Goal: Task Accomplishment & Management: Manage account settings

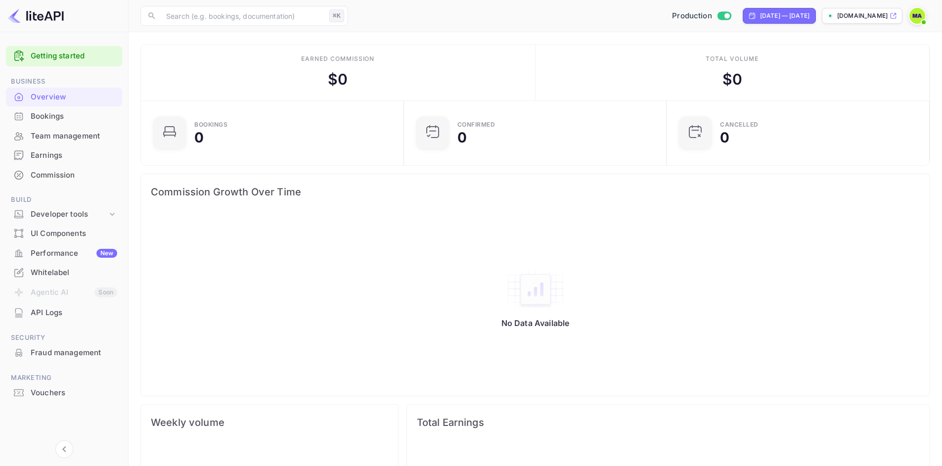
click at [68, 111] on div "Bookings" at bounding box center [74, 116] width 86 height 11
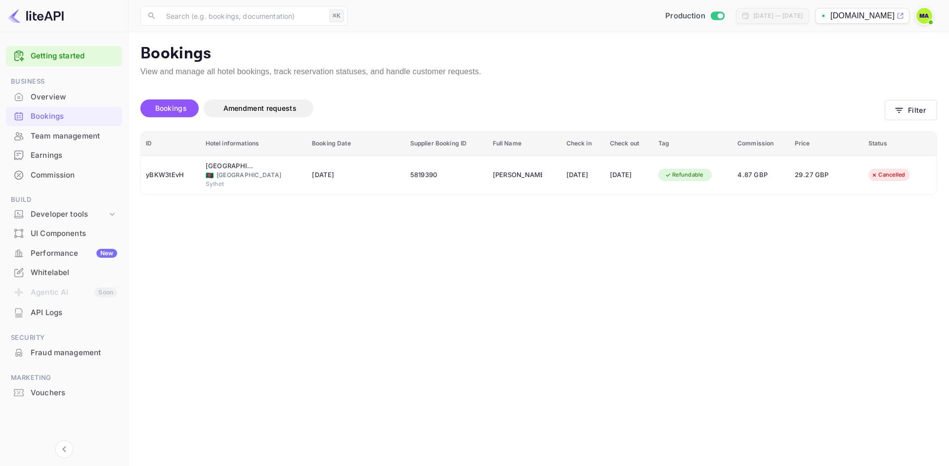
click at [74, 176] on div "Commission" at bounding box center [74, 175] width 86 height 11
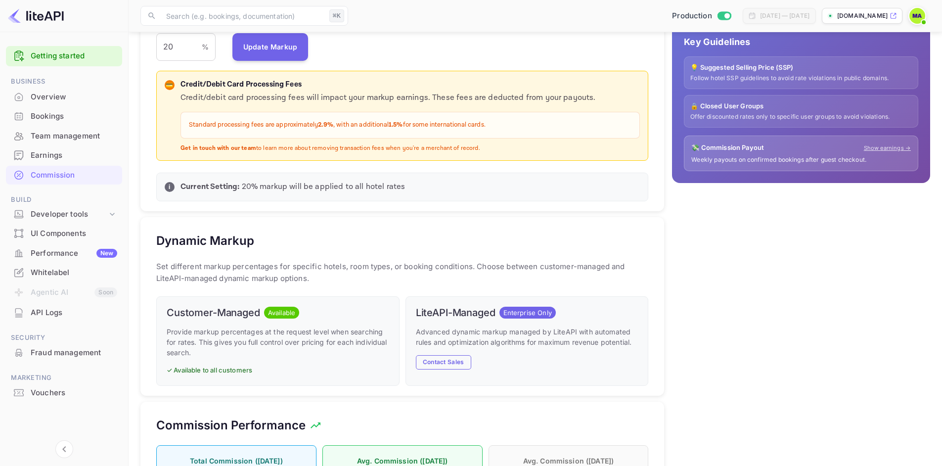
scroll to position [37, 0]
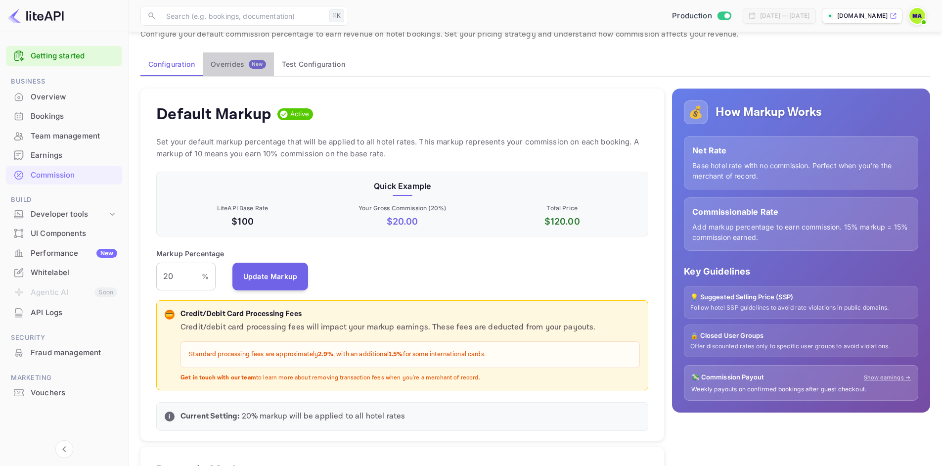
click at [232, 63] on div "Overrides New" at bounding box center [238, 64] width 55 height 9
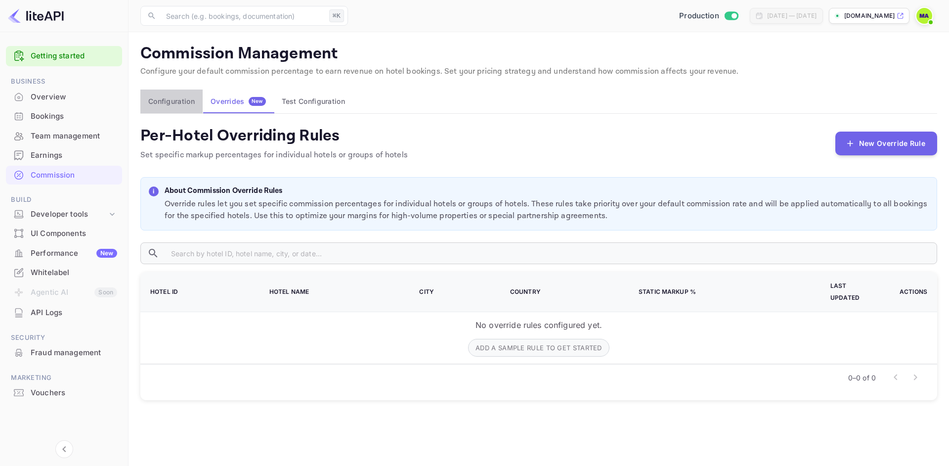
click at [154, 100] on button "Configuration" at bounding box center [171, 101] width 62 height 24
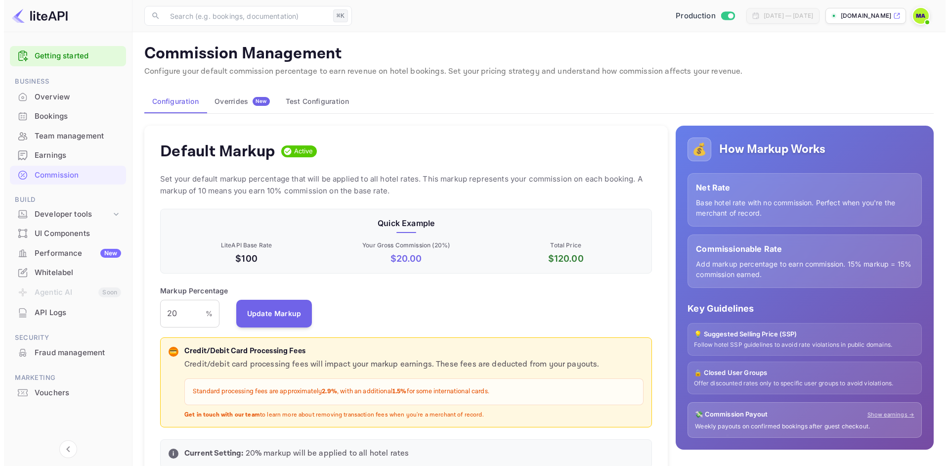
scroll to position [169, 485]
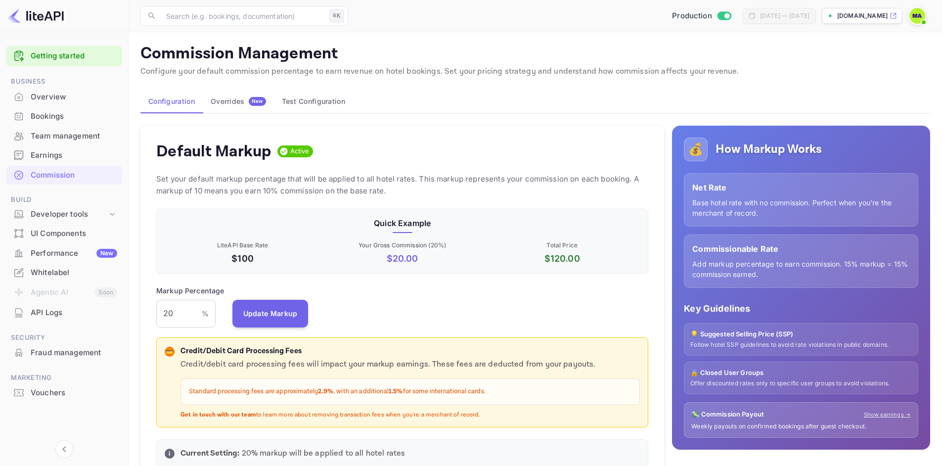
click at [300, 105] on button "Test Configuration" at bounding box center [313, 101] width 79 height 24
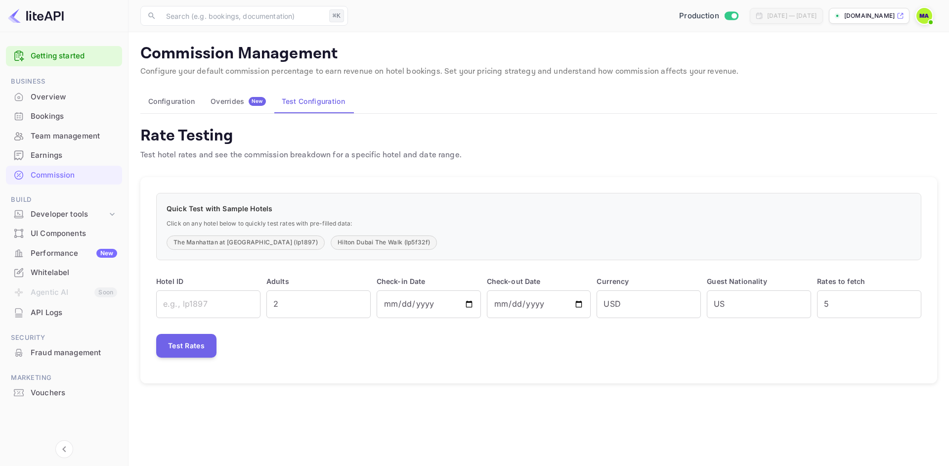
click at [60, 156] on div "Earnings" at bounding box center [74, 155] width 86 height 11
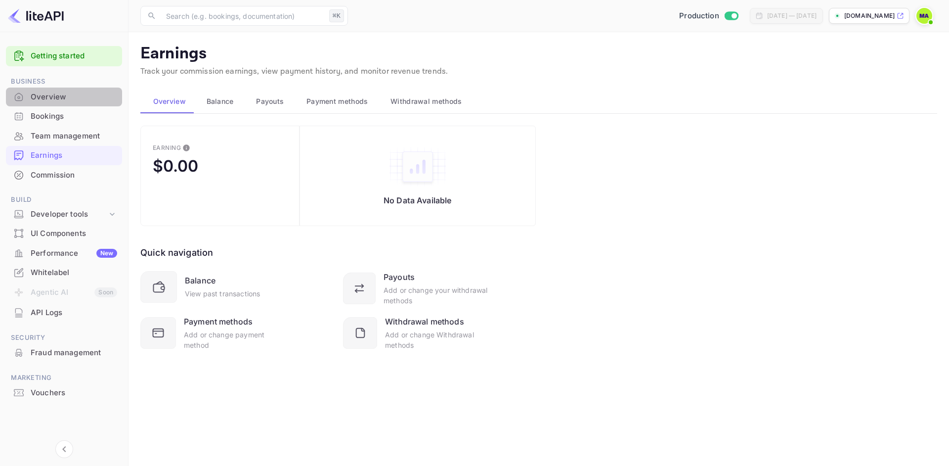
click at [59, 97] on div "Overview" at bounding box center [74, 96] width 86 height 11
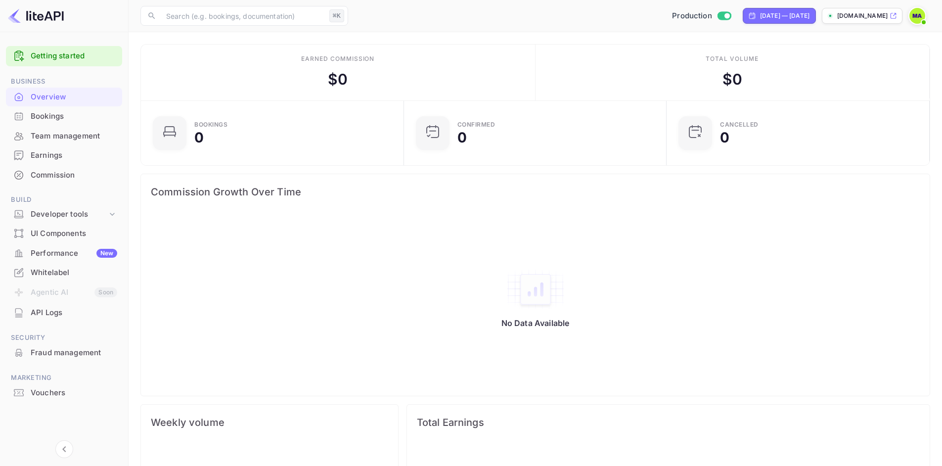
click at [53, 121] on div "Bookings" at bounding box center [74, 116] width 86 height 11
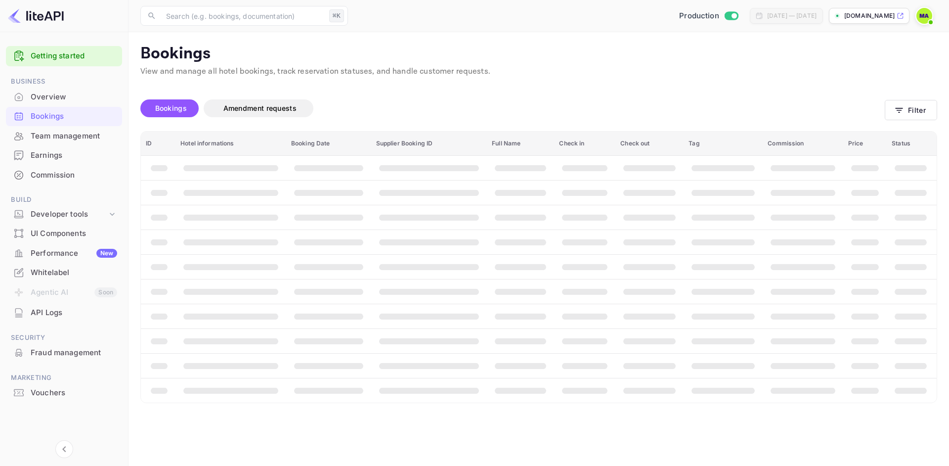
click at [54, 136] on div "Team management" at bounding box center [74, 135] width 86 height 11
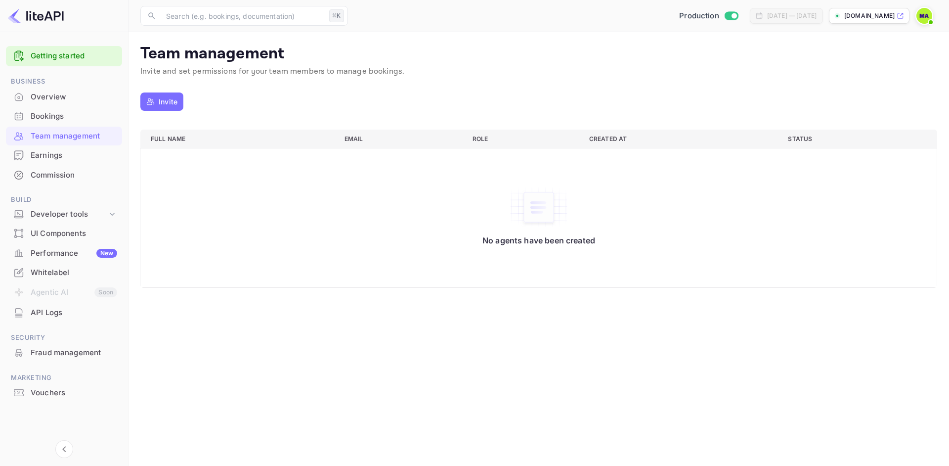
click at [172, 102] on p "Invite" at bounding box center [168, 101] width 19 height 10
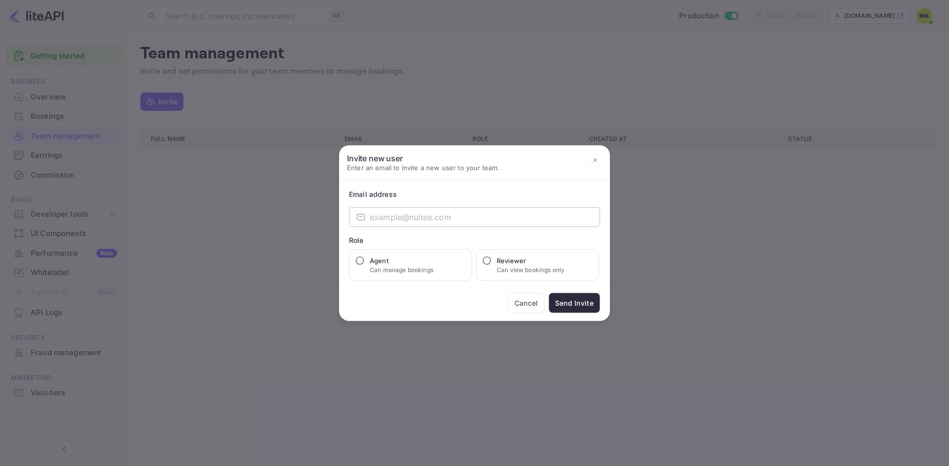
click at [403, 216] on input "email" at bounding box center [485, 217] width 230 height 20
click at [535, 302] on button "Cancel" at bounding box center [526, 303] width 37 height 20
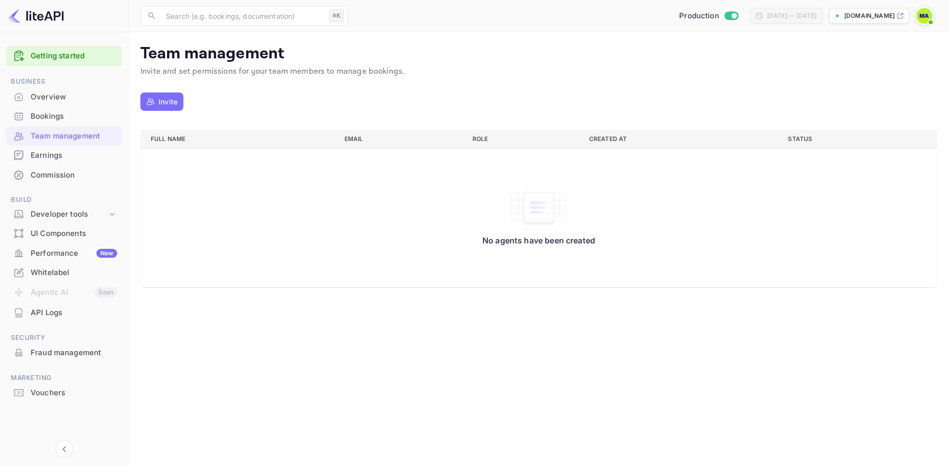
click at [72, 148] on div "Earnings" at bounding box center [64, 155] width 116 height 19
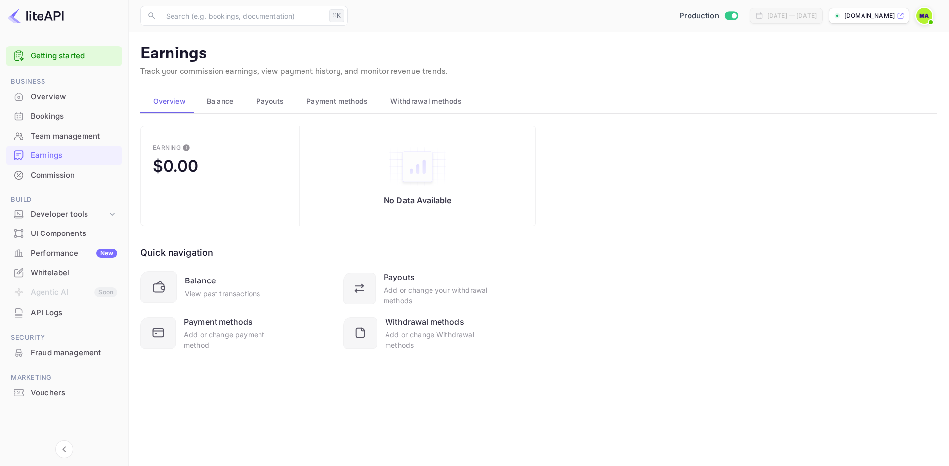
click at [218, 101] on span "Balance" at bounding box center [220, 101] width 27 height 12
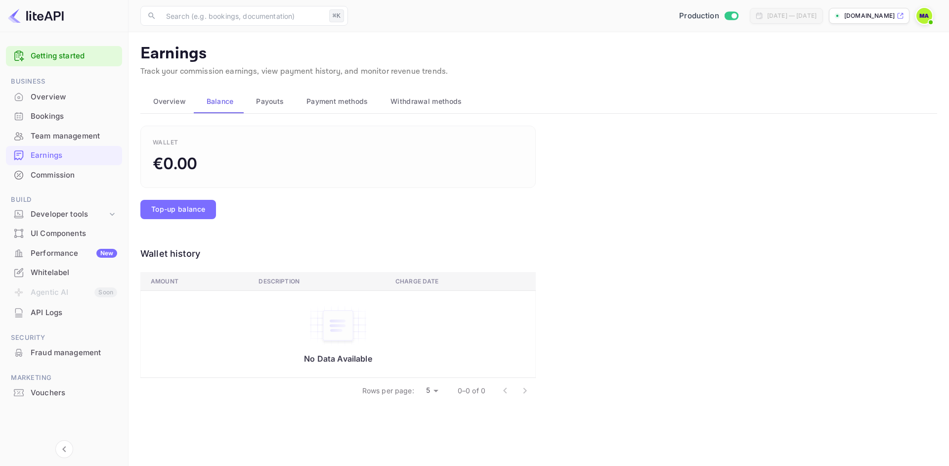
click at [274, 105] on span "Payouts" at bounding box center [270, 101] width 28 height 12
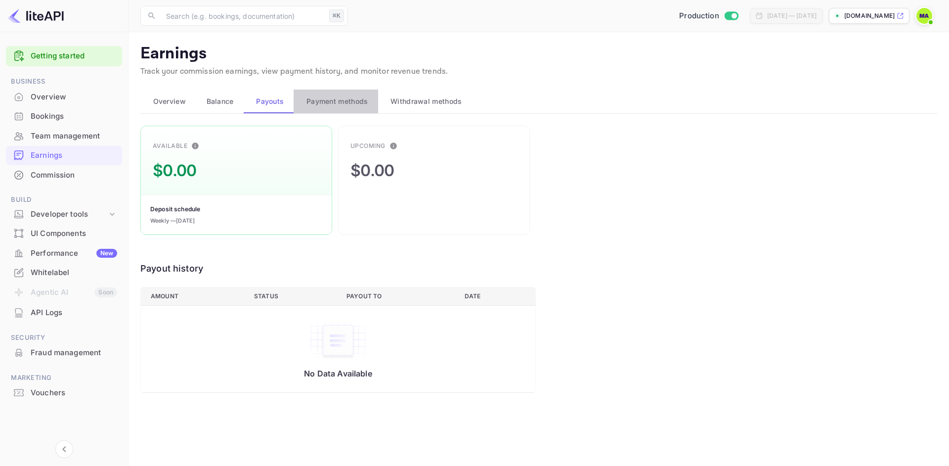
click at [335, 110] on button "Payment methods" at bounding box center [336, 101] width 84 height 24
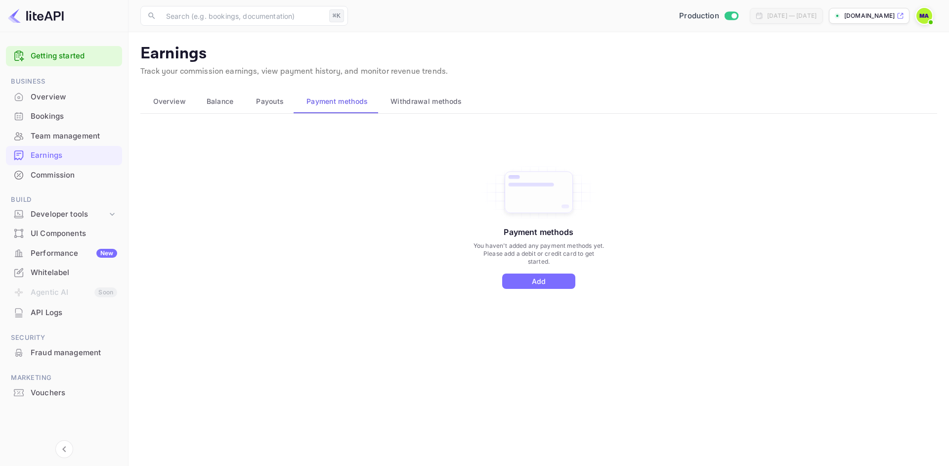
click at [430, 105] on span "Withdrawal methods" at bounding box center [425, 101] width 71 height 12
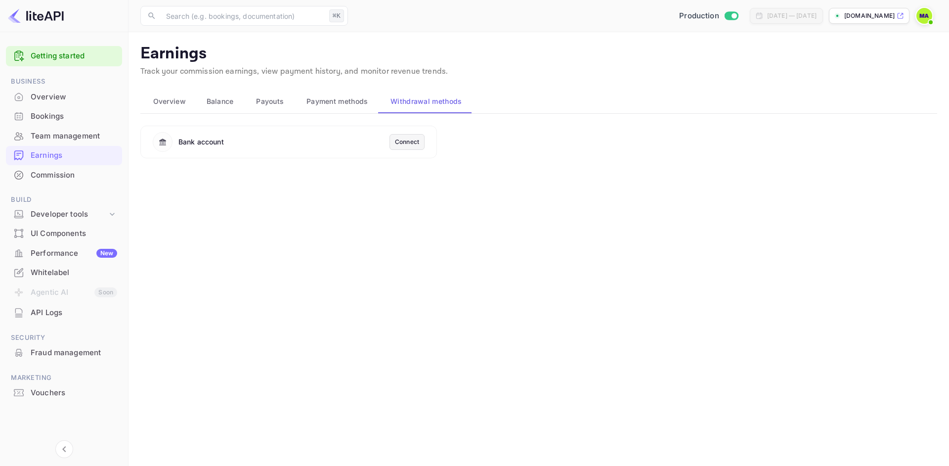
click at [406, 144] on div "Connect" at bounding box center [407, 141] width 24 height 9
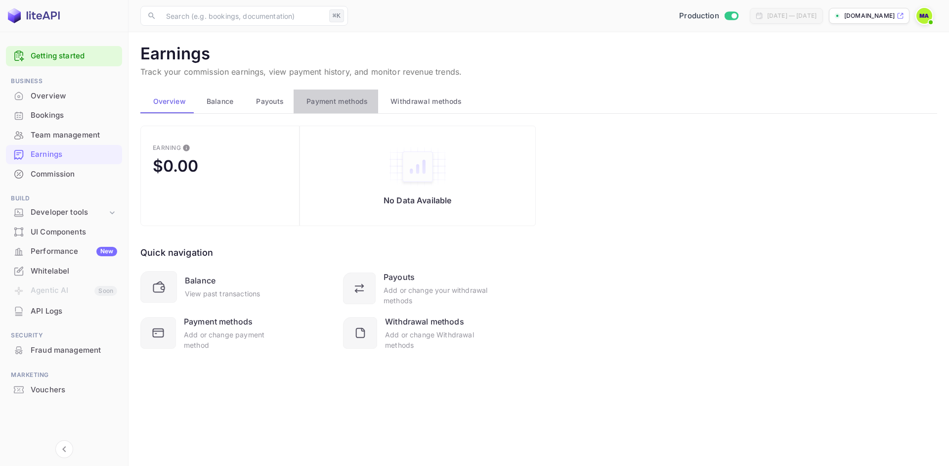
click at [339, 102] on span "Payment methods" at bounding box center [337, 101] width 62 height 12
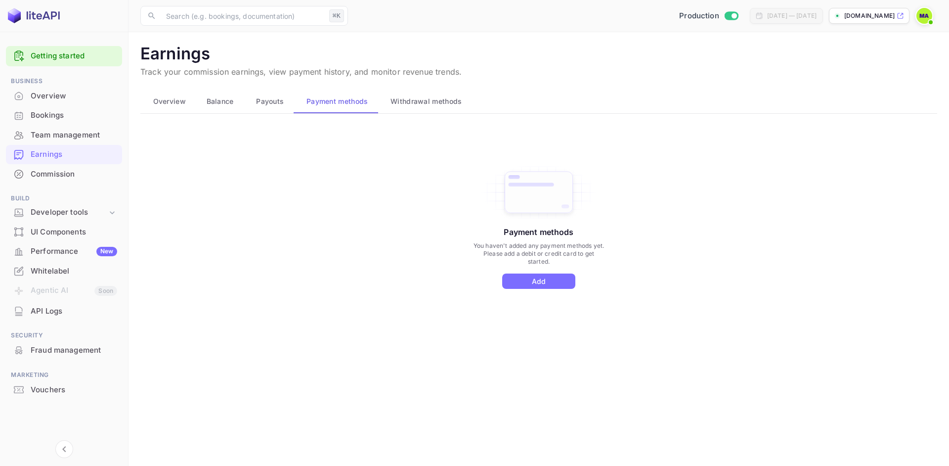
click at [405, 102] on span "Withdrawal methods" at bounding box center [425, 101] width 71 height 12
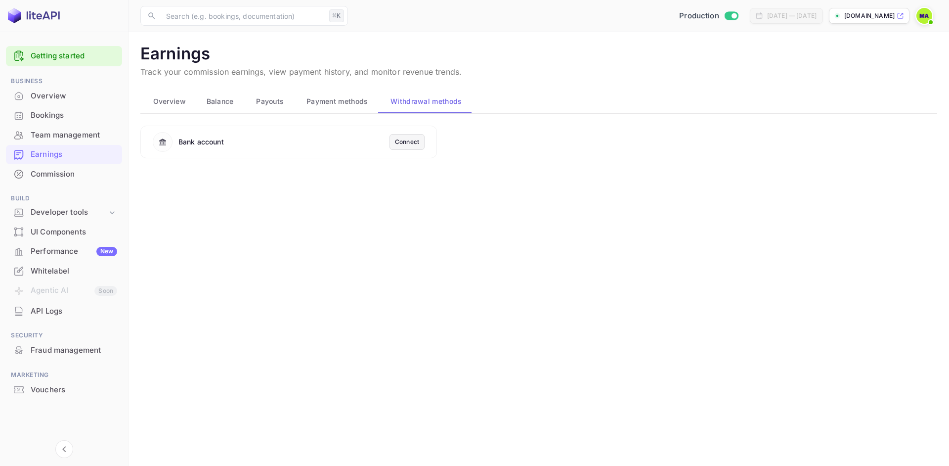
click at [411, 145] on div "Connect" at bounding box center [407, 141] width 24 height 9
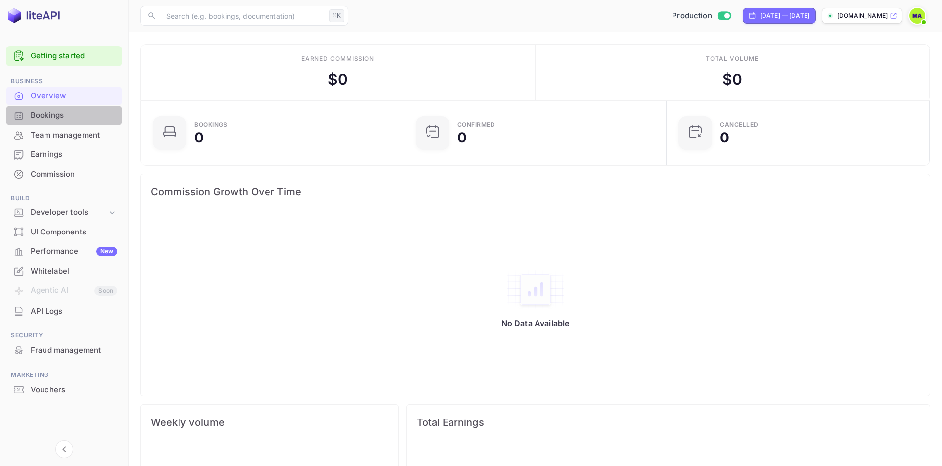
click at [66, 113] on div "Bookings" at bounding box center [74, 115] width 86 height 11
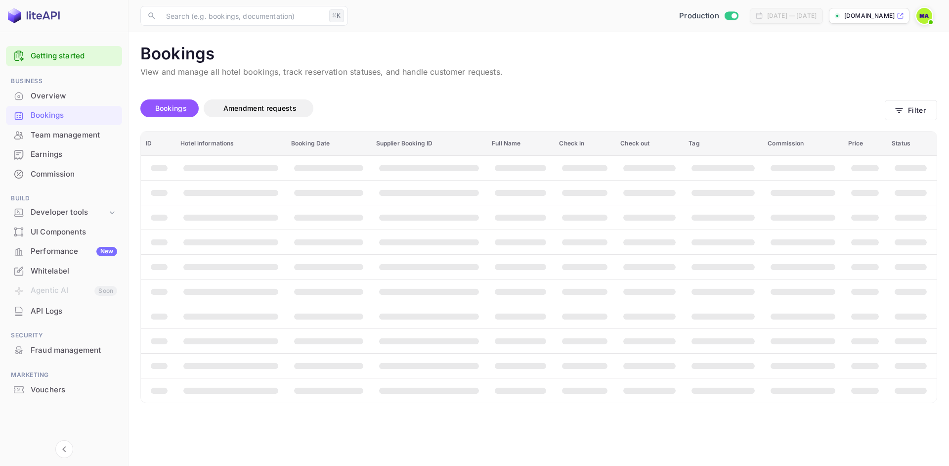
click at [70, 133] on div "Team management" at bounding box center [74, 135] width 86 height 11
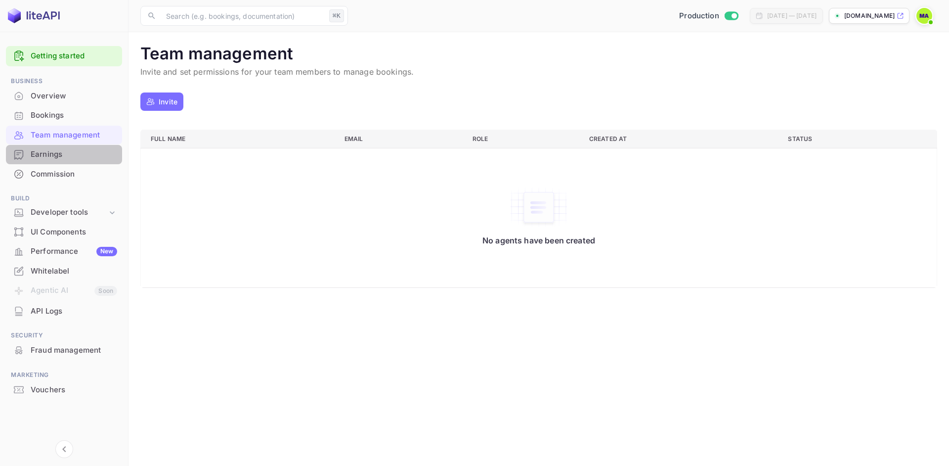
click at [67, 155] on div "Earnings" at bounding box center [74, 154] width 86 height 11
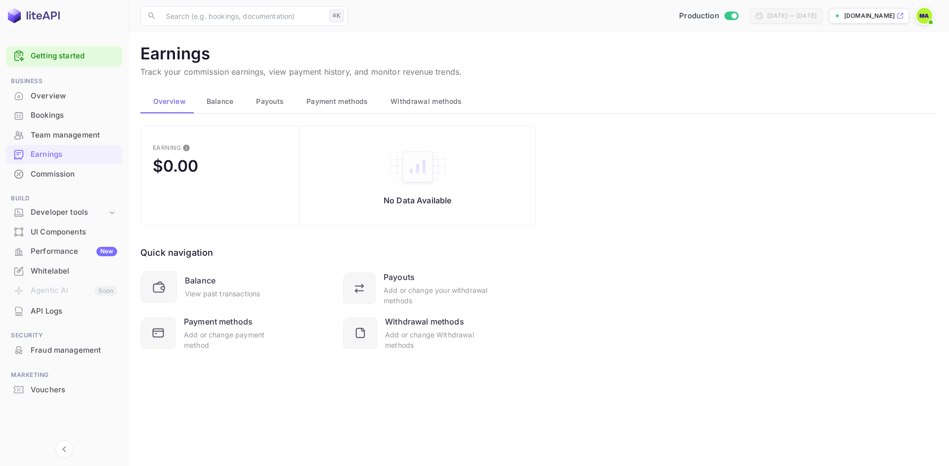
click at [273, 101] on span "Payouts" at bounding box center [270, 101] width 28 height 12
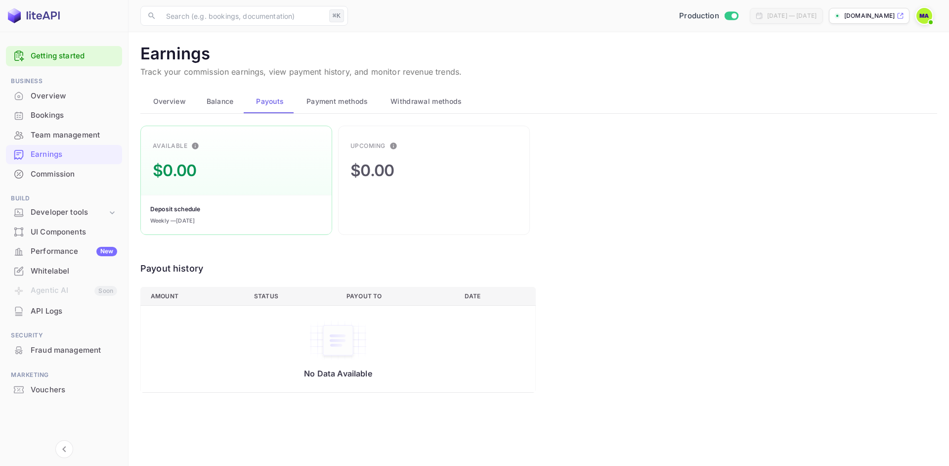
click at [327, 106] on span "Payment methods" at bounding box center [337, 101] width 62 height 12
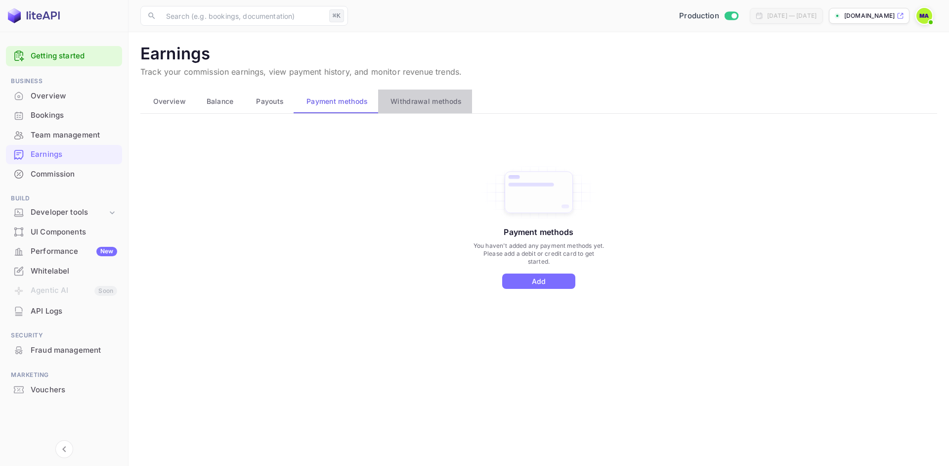
click at [420, 104] on span "Withdrawal methods" at bounding box center [425, 101] width 71 height 12
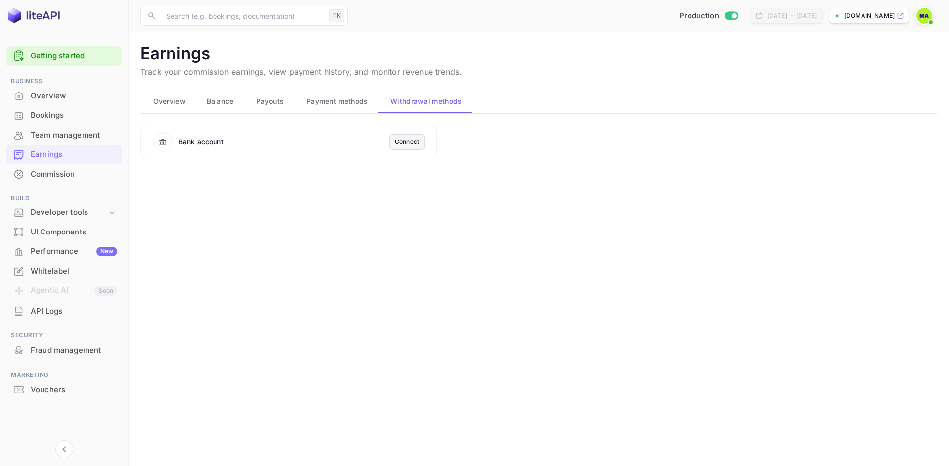
click at [412, 140] on div "Connect" at bounding box center [407, 141] width 24 height 9
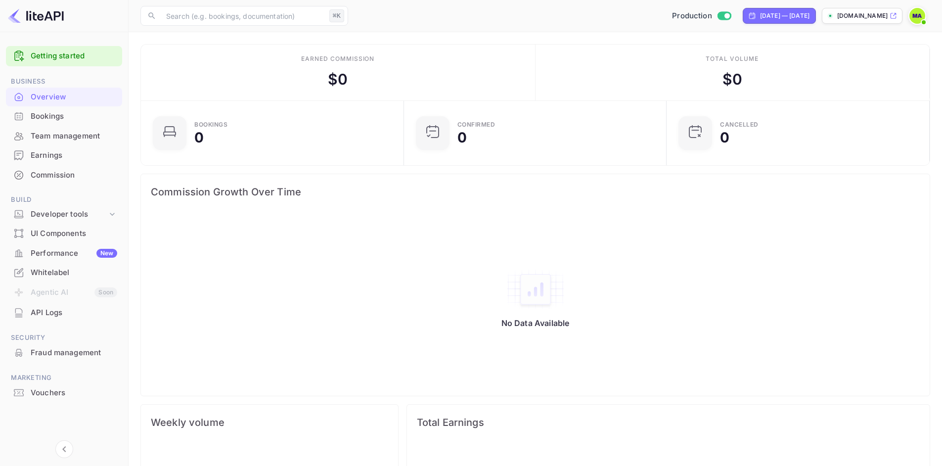
click at [71, 153] on div "Earnings" at bounding box center [74, 155] width 86 height 11
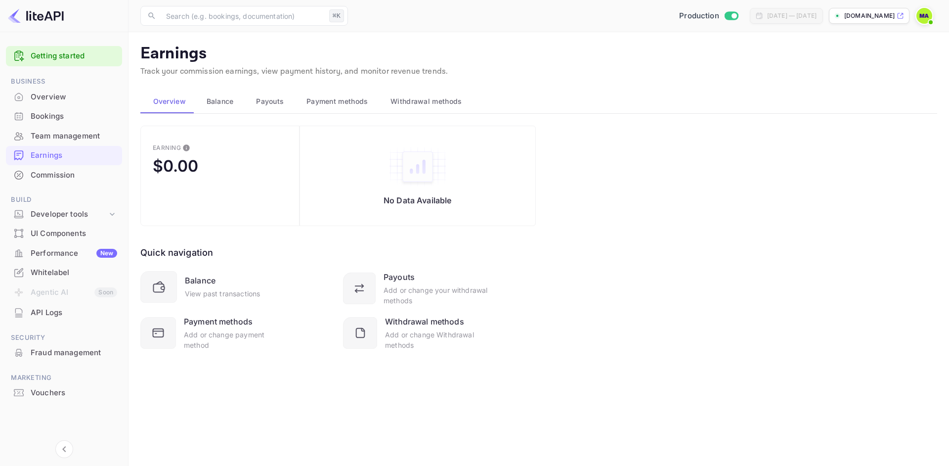
click at [924, 16] on img at bounding box center [924, 16] width 16 height 16
click at [849, 75] on div "Settings" at bounding box center [877, 78] width 114 height 24
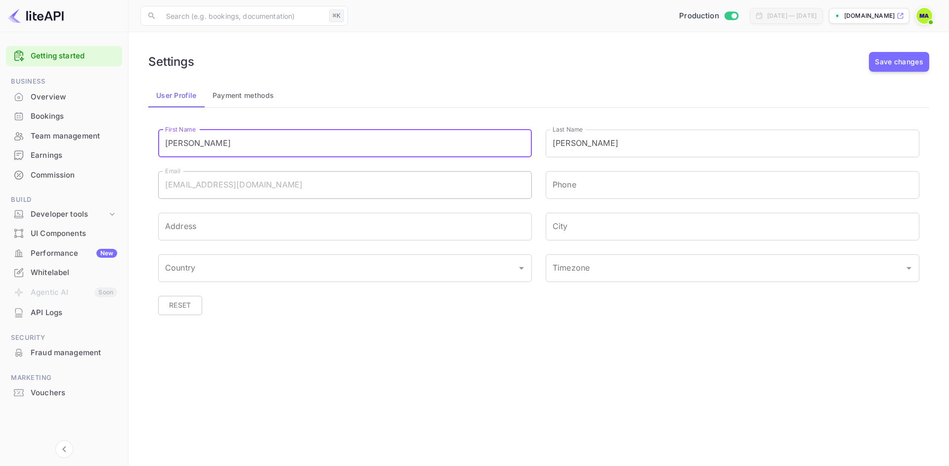
drag, startPoint x: 272, startPoint y: 146, endPoint x: 153, endPoint y: 146, distance: 119.6
click at [153, 146] on div "First Name Mohammed First Name" at bounding box center [338, 137] width 388 height 42
drag, startPoint x: 215, startPoint y: 142, endPoint x: 160, endPoint y: 135, distance: 55.7
click at [160, 135] on input "Mohammed" at bounding box center [345, 144] width 374 height 28
click at [241, 99] on button "Payment methods" at bounding box center [244, 96] width 78 height 24
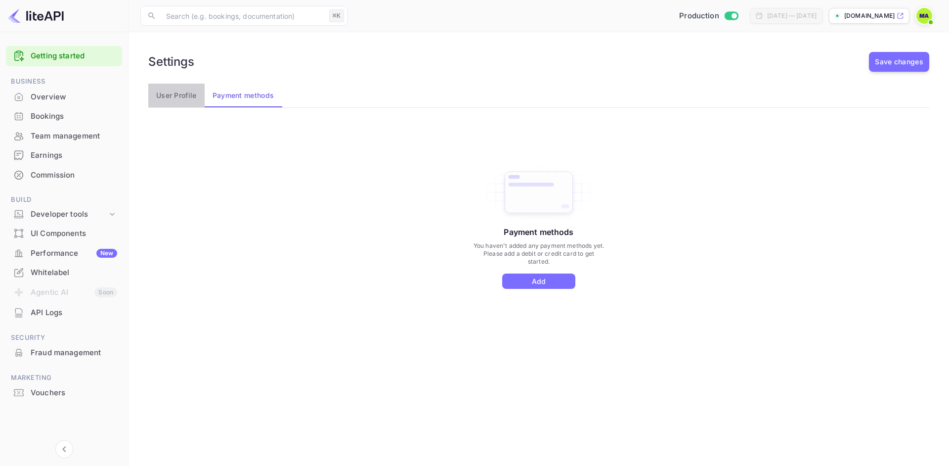
click at [181, 90] on button "User Profile" at bounding box center [176, 96] width 56 height 24
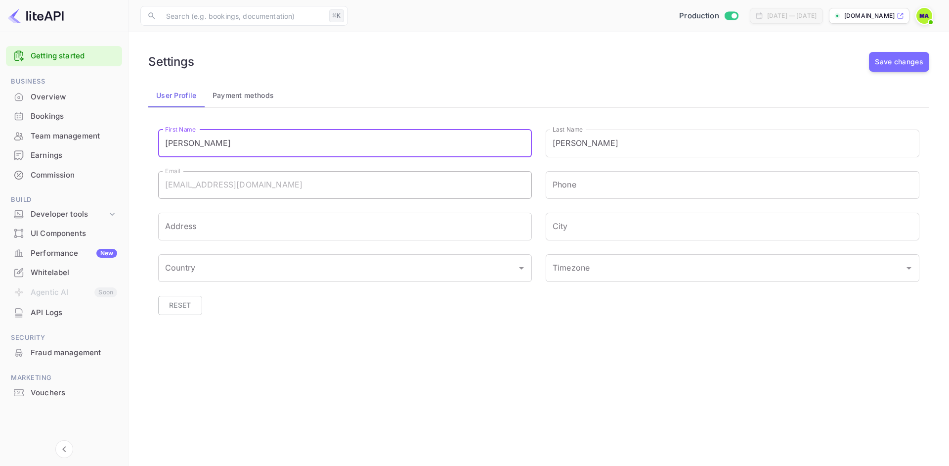
drag, startPoint x: 214, startPoint y: 146, endPoint x: 147, endPoint y: 141, distance: 66.9
click at [147, 141] on div "First Name Mohammed First Name" at bounding box center [338, 137] width 388 height 42
drag, startPoint x: 220, startPoint y: 143, endPoint x: 158, endPoint y: 137, distance: 63.1
click at [158, 137] on input "Mohammed" at bounding box center [345, 144] width 374 height 28
type input "Lipi"
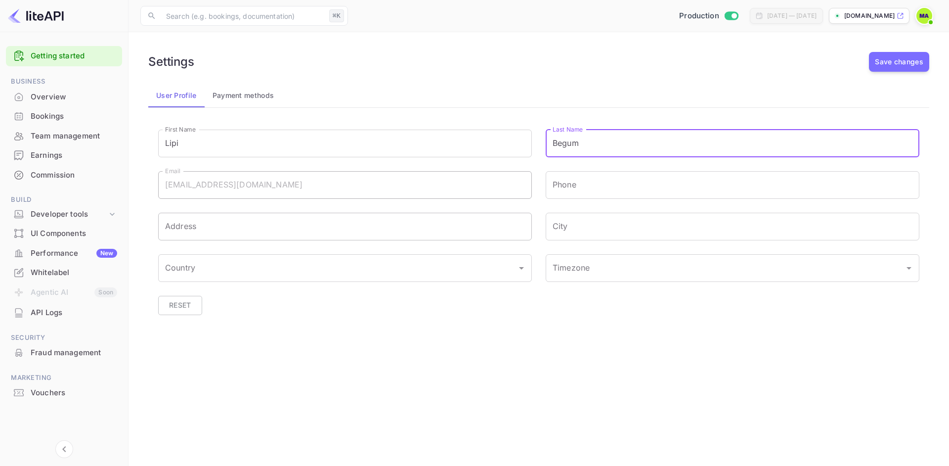
type input "Begum"
click at [217, 223] on input "Address" at bounding box center [345, 227] width 374 height 28
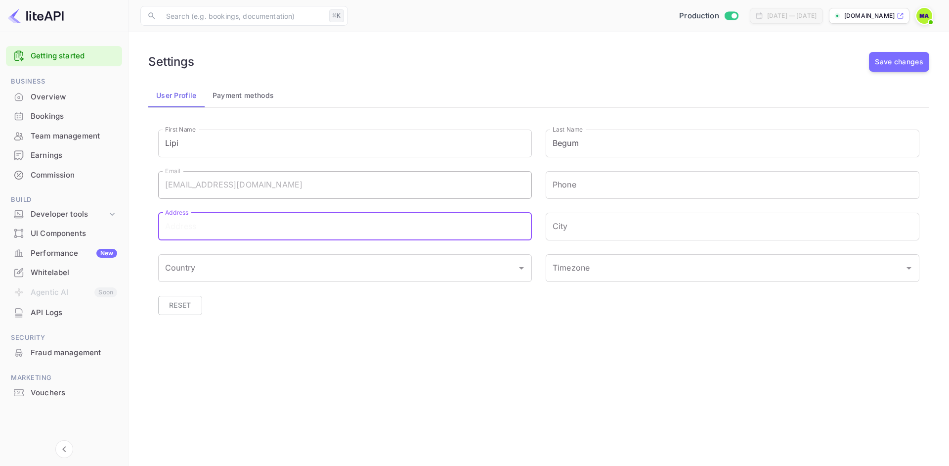
paste input "124 City Road,"
type input "124 City Road"
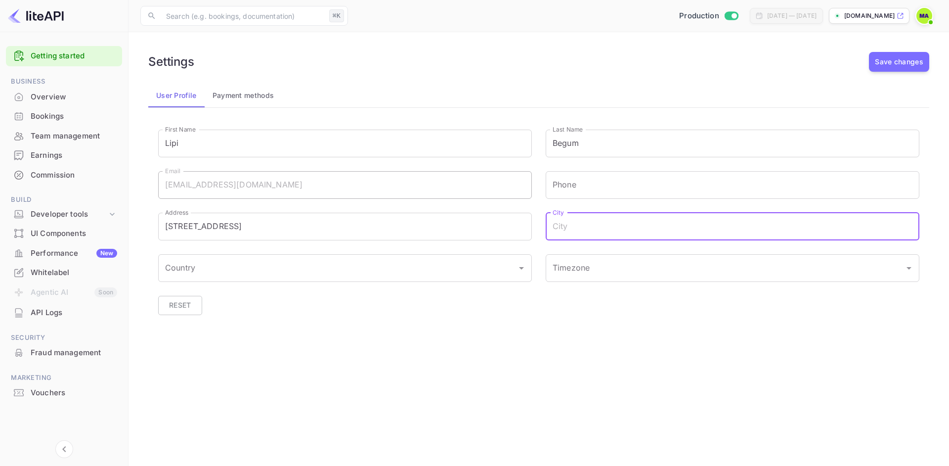
click at [559, 225] on input "City" at bounding box center [733, 227] width 374 height 28
paste input "London"
type input "London"
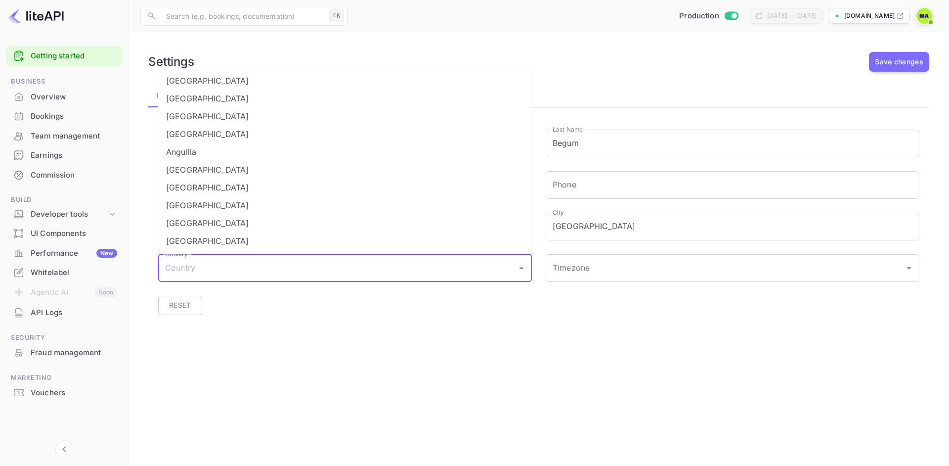
click at [259, 267] on input "Country" at bounding box center [338, 268] width 350 height 19
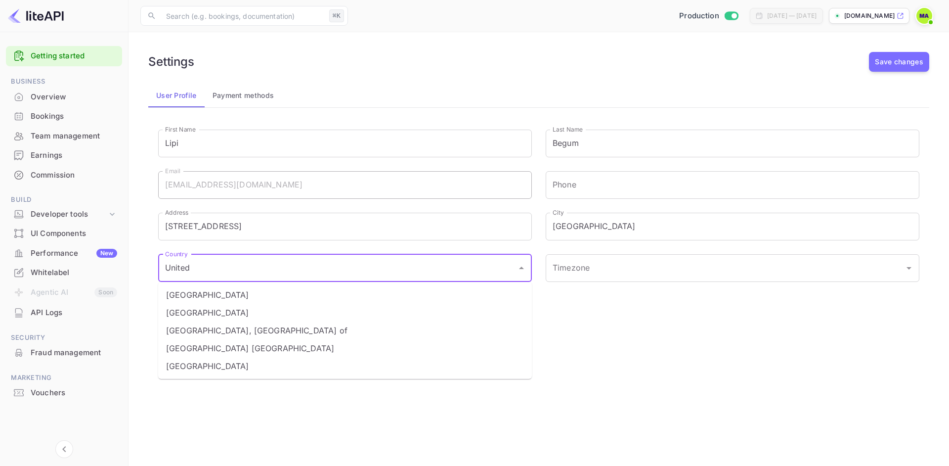
click at [253, 314] on li "United Kingdom" at bounding box center [345, 312] width 374 height 18
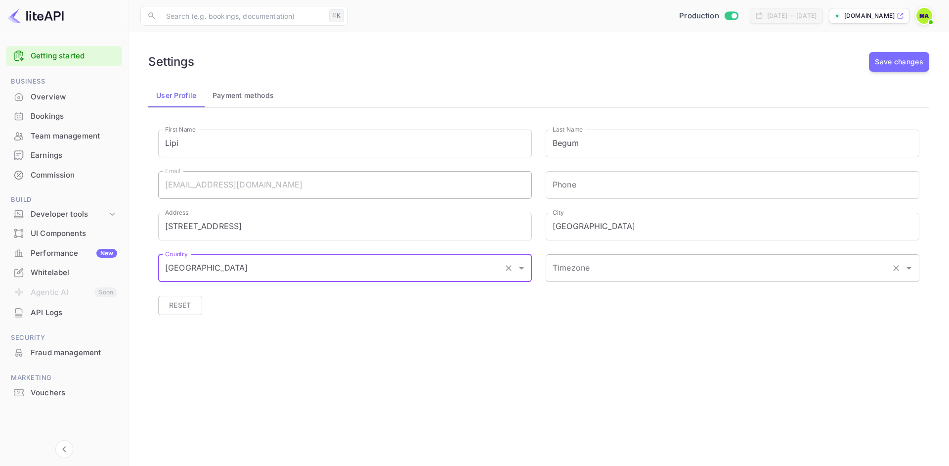
type input "United Kingdom"
click at [581, 273] on input "Timezone" at bounding box center [718, 268] width 337 height 19
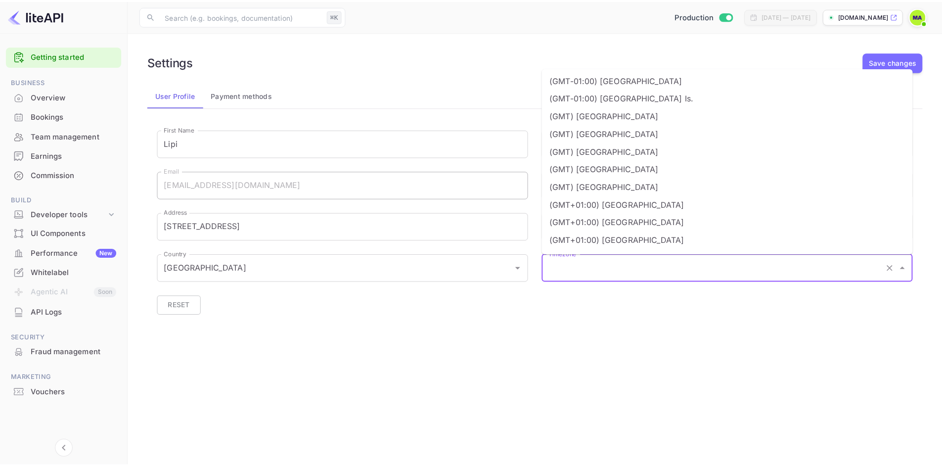
scroll to position [465, 0]
click at [604, 161] on li "(GMT) London" at bounding box center [733, 168] width 374 height 18
type input "(GMT) London"
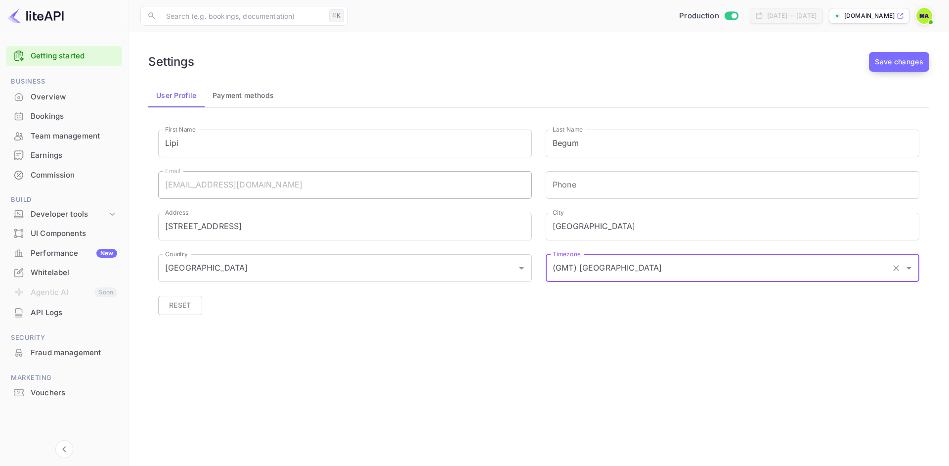
click at [893, 61] on button "Save changes" at bounding box center [899, 62] width 60 height 20
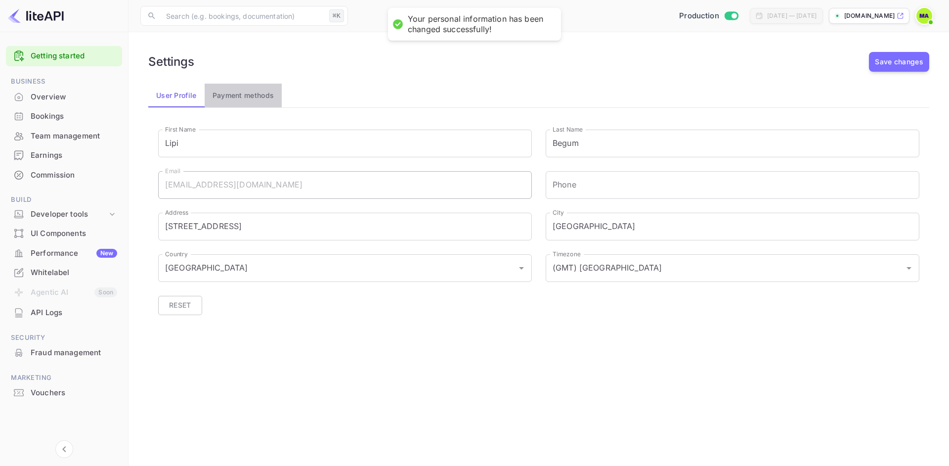
click at [233, 98] on button "Payment methods" at bounding box center [244, 96] width 78 height 24
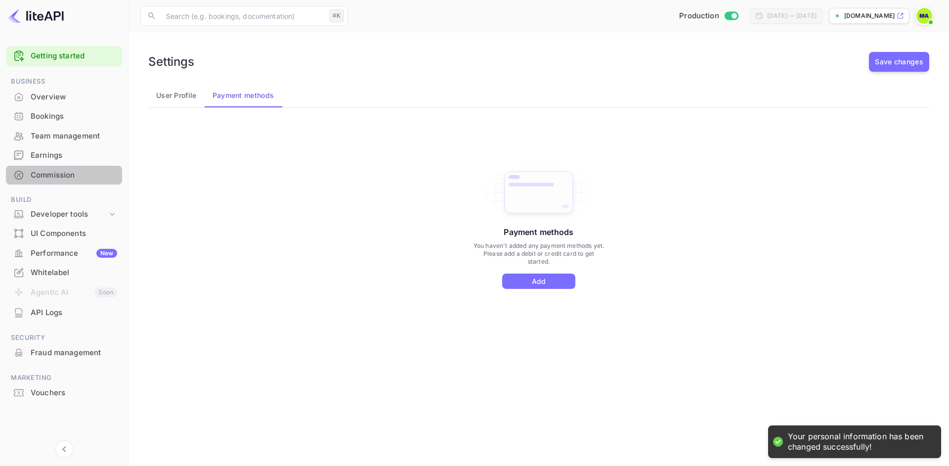
click at [55, 174] on div "Commission" at bounding box center [74, 175] width 86 height 11
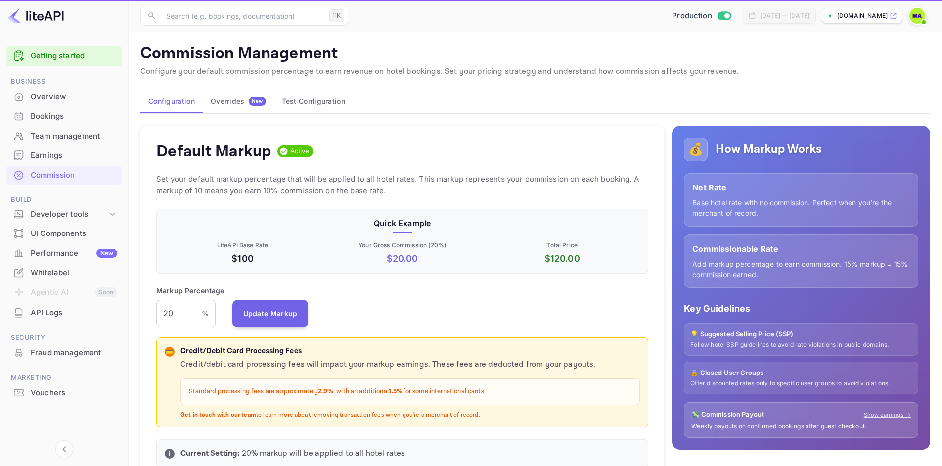
click at [54, 157] on div "Earnings" at bounding box center [74, 155] width 86 height 11
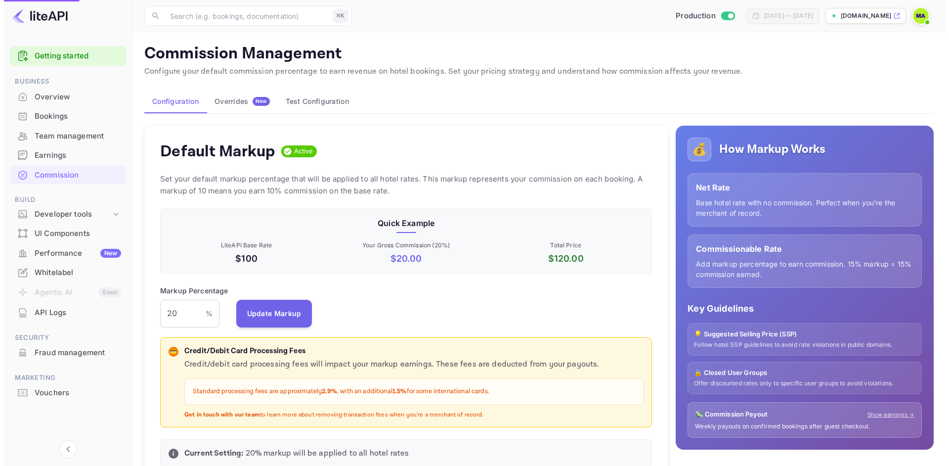
scroll to position [8, 8]
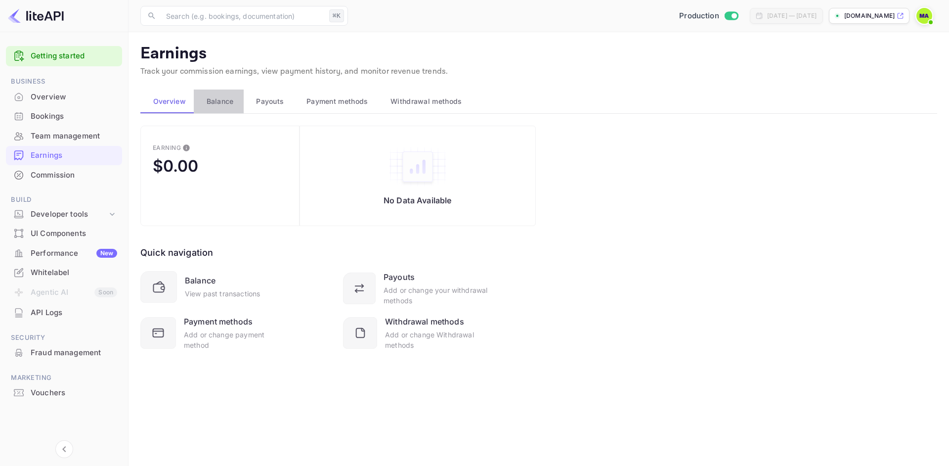
click at [211, 102] on span "Balance" at bounding box center [220, 101] width 27 height 12
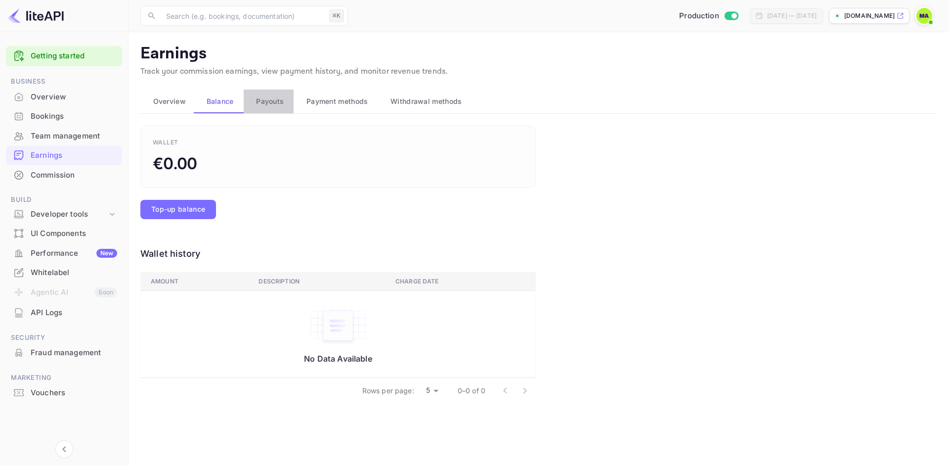
click at [266, 102] on span "Payouts" at bounding box center [270, 101] width 28 height 12
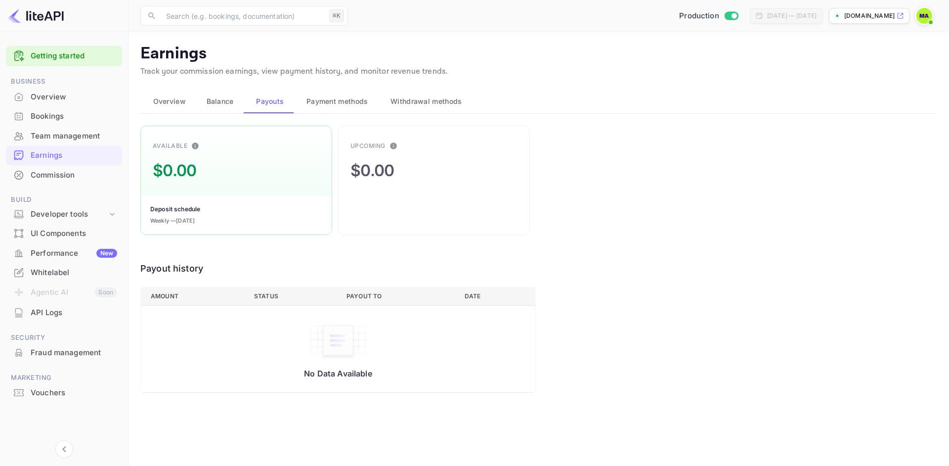
click at [311, 106] on span "Payment methods" at bounding box center [337, 101] width 62 height 12
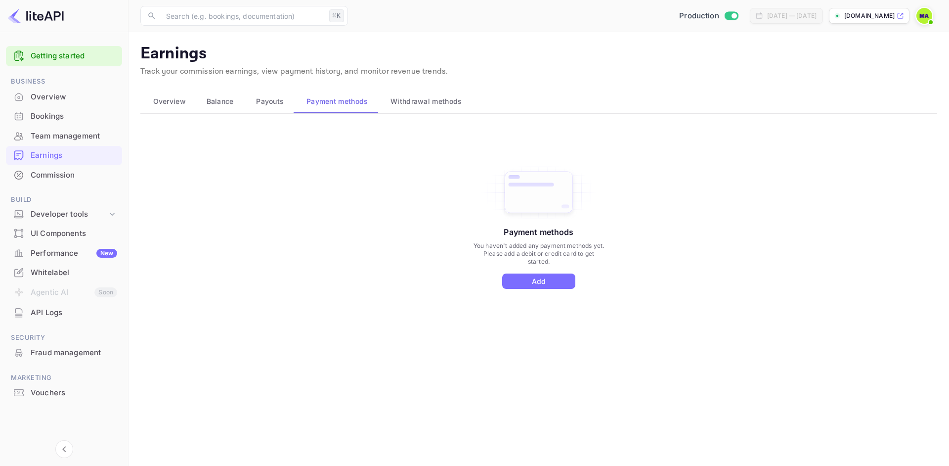
click at [416, 103] on span "Withdrawal methods" at bounding box center [425, 101] width 71 height 12
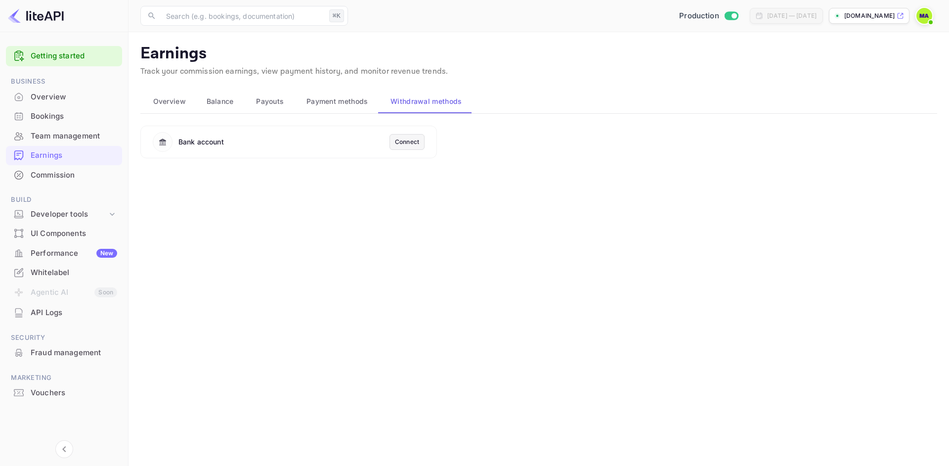
click at [414, 140] on div "Connect" at bounding box center [407, 141] width 24 height 9
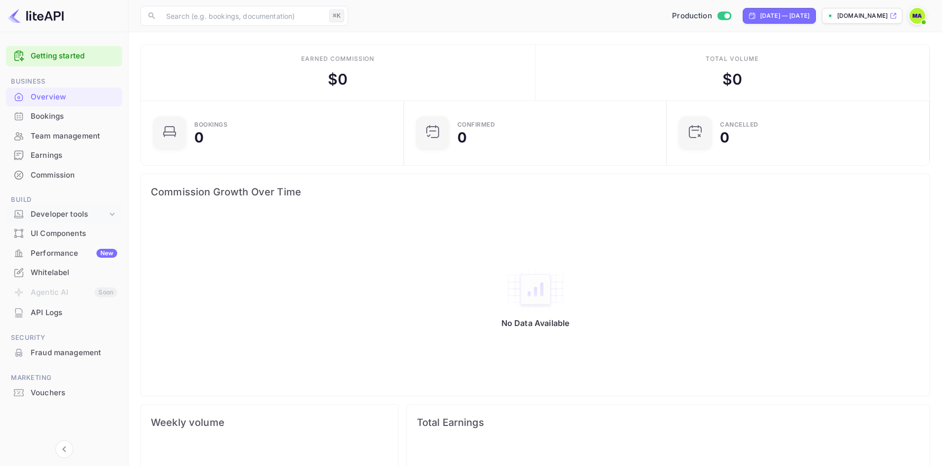
click at [88, 214] on div "Developer tools" at bounding box center [69, 214] width 77 height 11
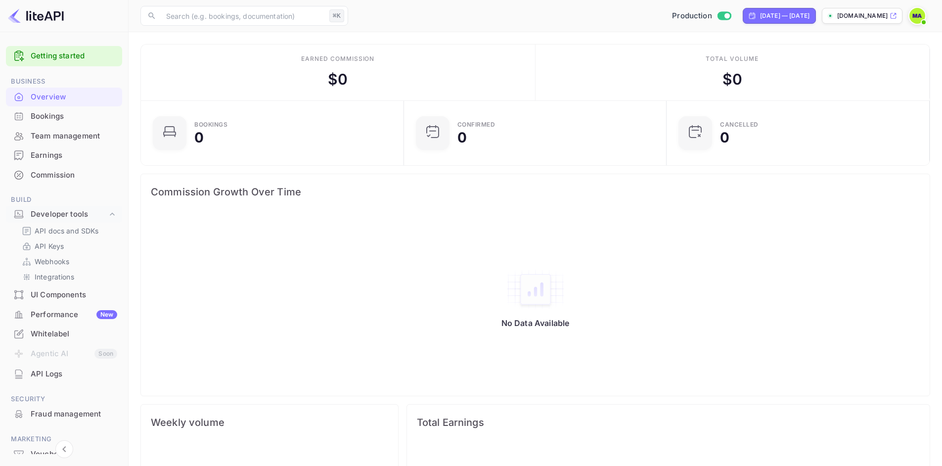
click at [60, 315] on div "Performance New" at bounding box center [74, 314] width 86 height 11
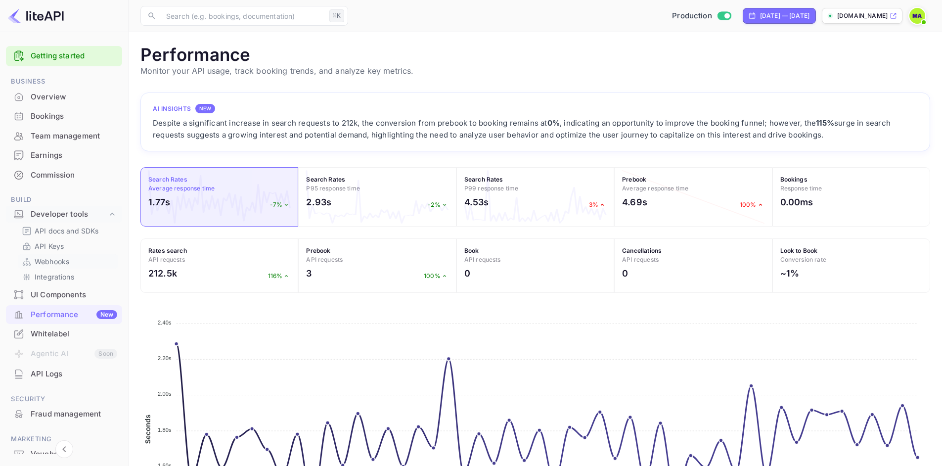
scroll to position [53, 0]
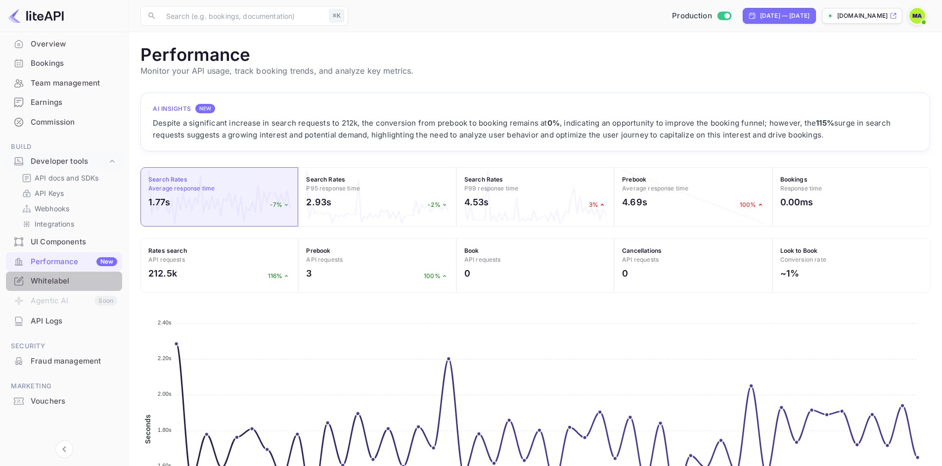
click at [70, 282] on div "Whitelabel" at bounding box center [74, 280] width 86 height 11
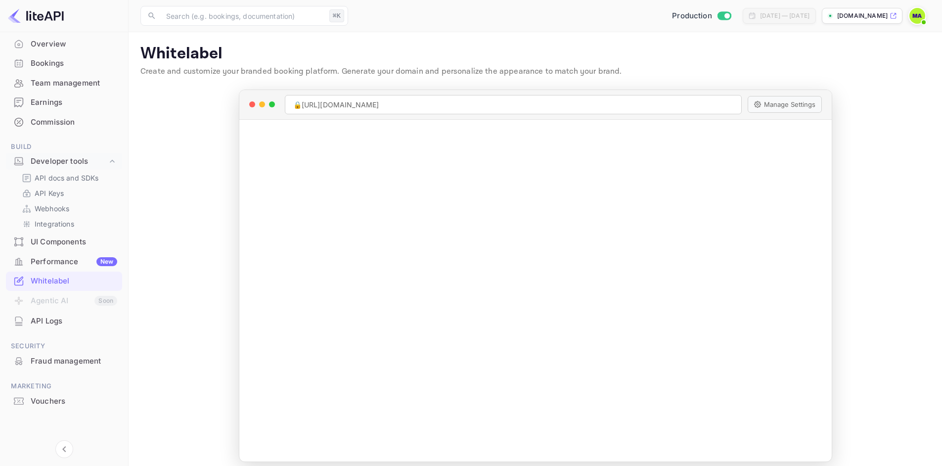
click at [62, 322] on div "API Logs" at bounding box center [74, 320] width 86 height 11
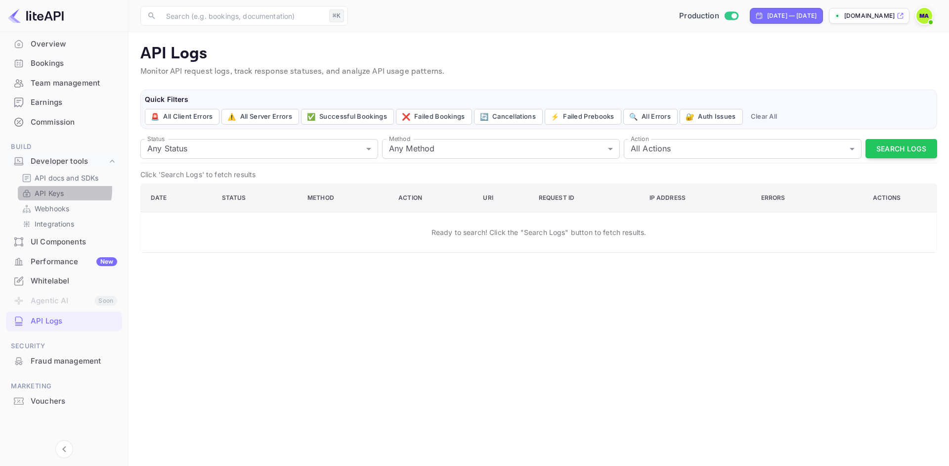
click at [56, 189] on p "API Keys" at bounding box center [49, 193] width 29 height 10
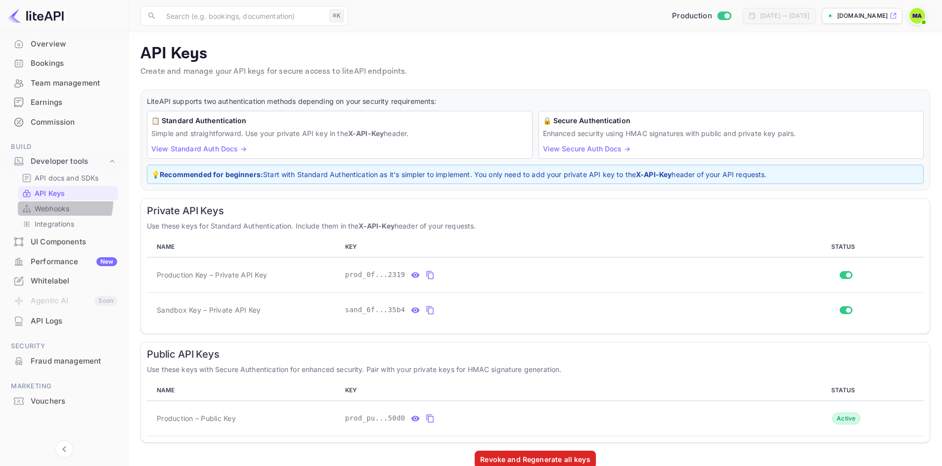
click at [60, 202] on div "Webhooks" at bounding box center [68, 208] width 100 height 14
click at [59, 208] on p "Webhooks" at bounding box center [52, 208] width 35 height 10
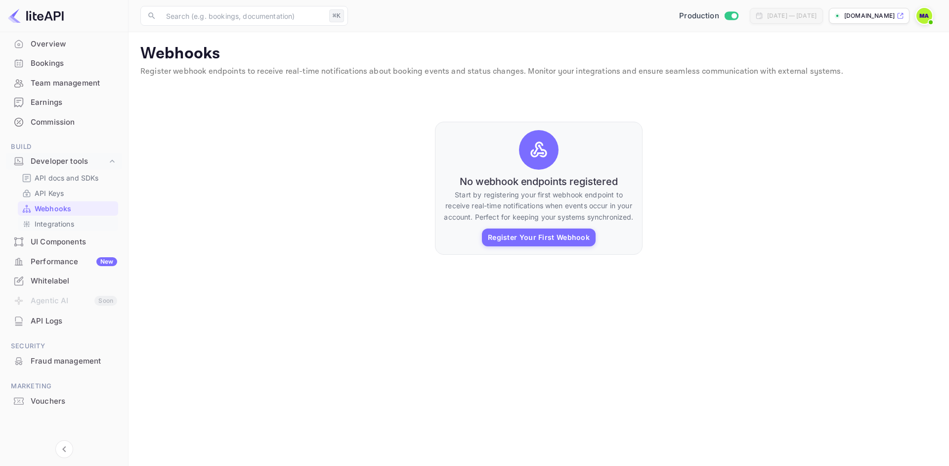
click at [64, 221] on p "Integrations" at bounding box center [55, 223] width 40 height 10
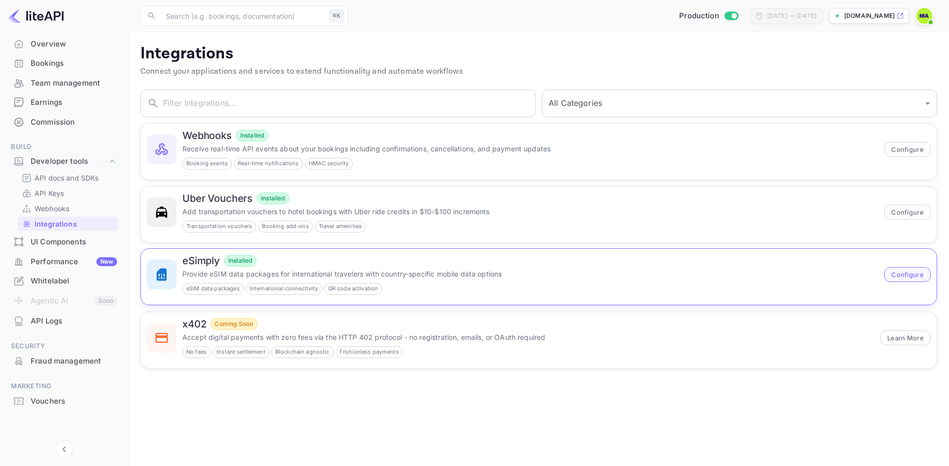
click at [903, 270] on button "Configure" at bounding box center [907, 274] width 46 height 15
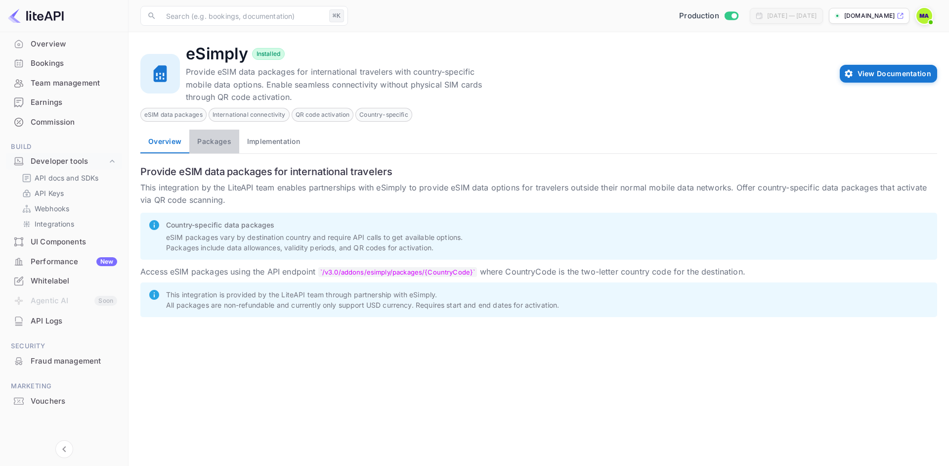
click at [210, 141] on button "Packages" at bounding box center [213, 142] width 49 height 24
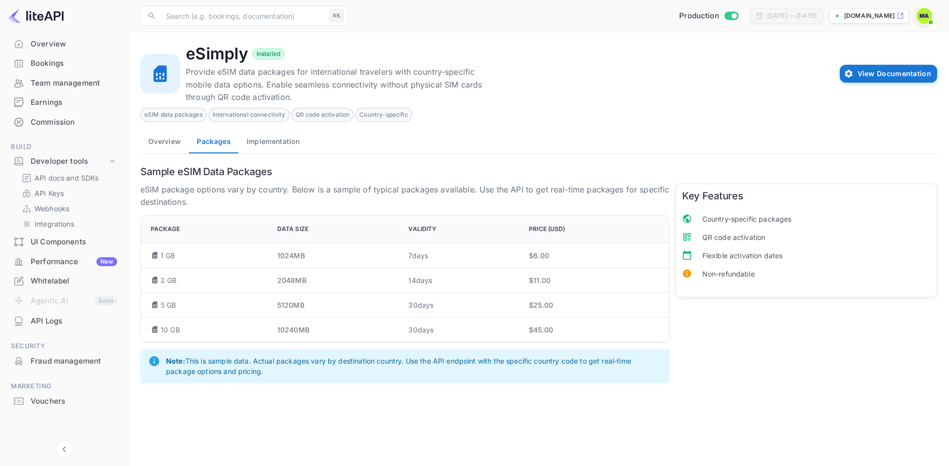
click at [300, 144] on button "Implementation" at bounding box center [273, 142] width 69 height 24
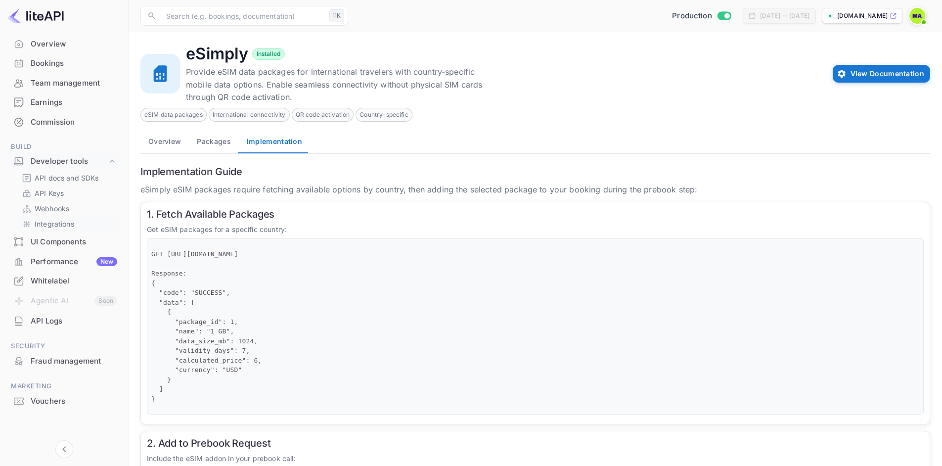
click at [55, 223] on p "Integrations" at bounding box center [55, 223] width 40 height 10
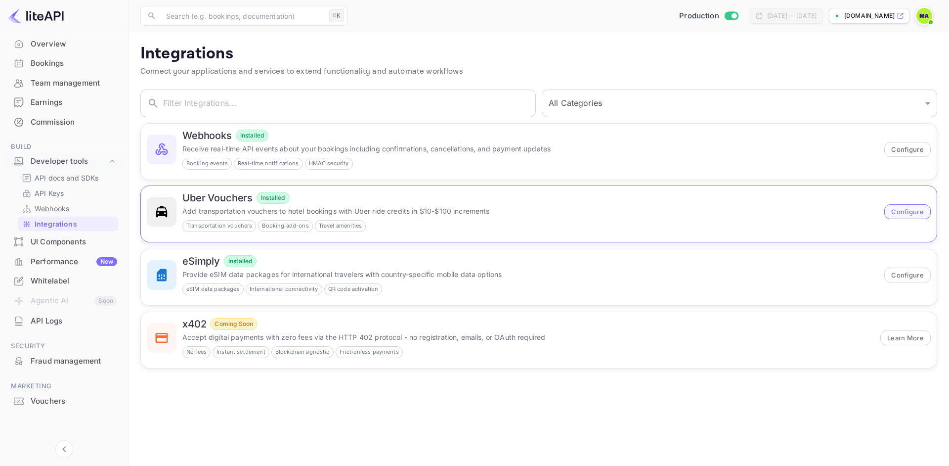
click at [903, 216] on button "Configure" at bounding box center [907, 211] width 46 height 15
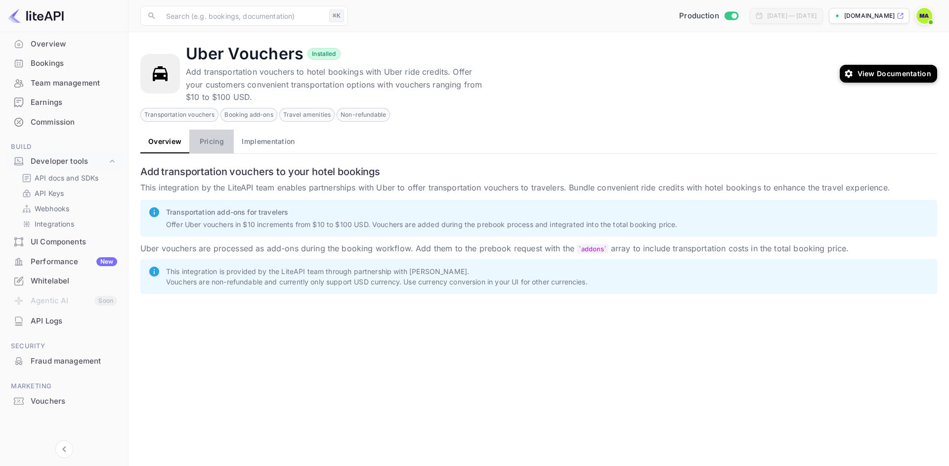
click at [206, 144] on button "Pricing" at bounding box center [211, 142] width 44 height 24
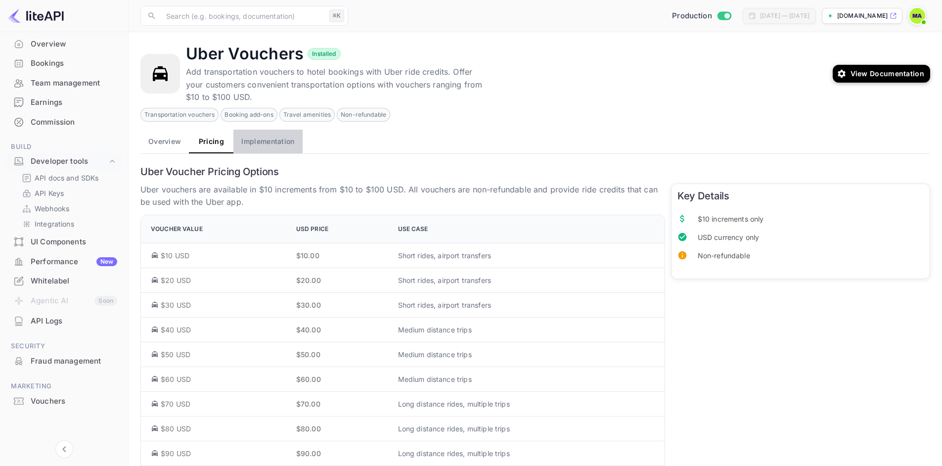
click at [271, 141] on button "Implementation" at bounding box center [267, 142] width 69 height 24
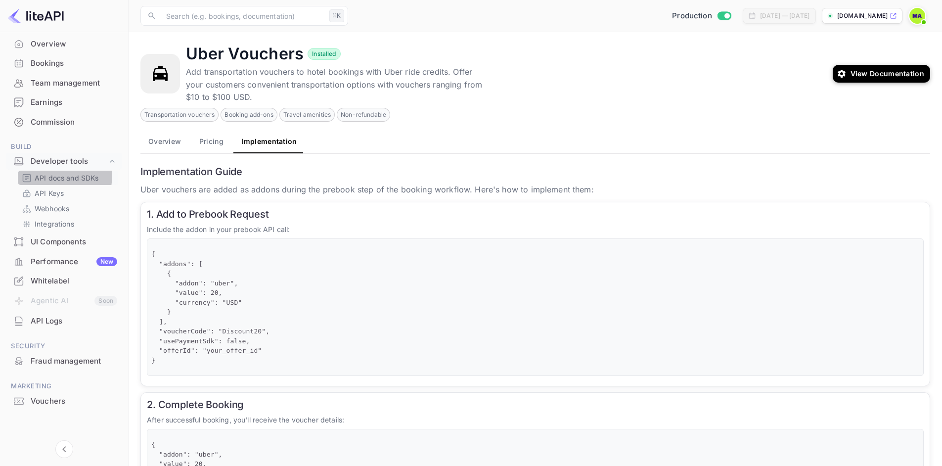
click at [64, 176] on p "API docs and SDKs" at bounding box center [67, 178] width 64 height 10
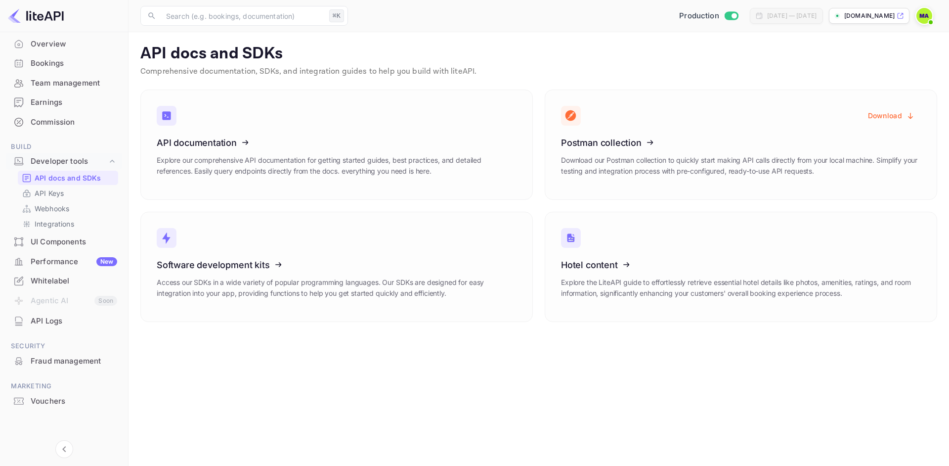
click at [57, 237] on div "UI Components" at bounding box center [74, 241] width 86 height 11
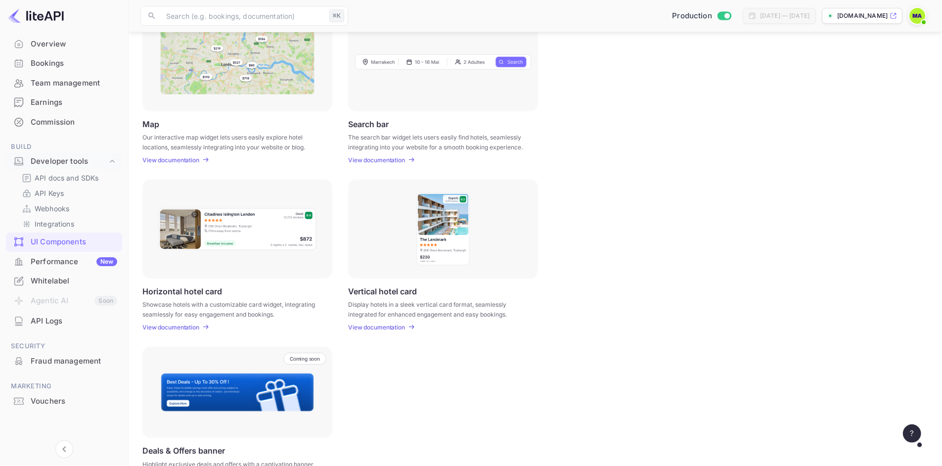
scroll to position [201, 0]
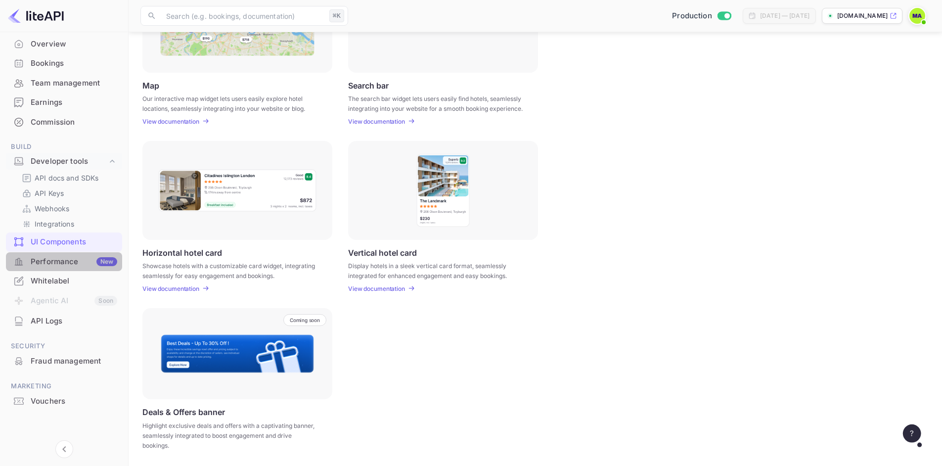
click at [77, 263] on div "Performance New" at bounding box center [74, 261] width 86 height 11
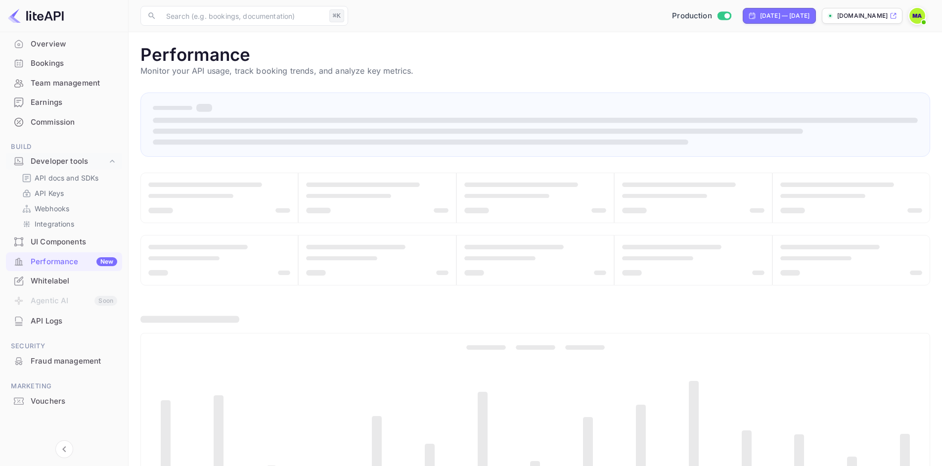
click at [59, 281] on div "Whitelabel" at bounding box center [74, 280] width 86 height 11
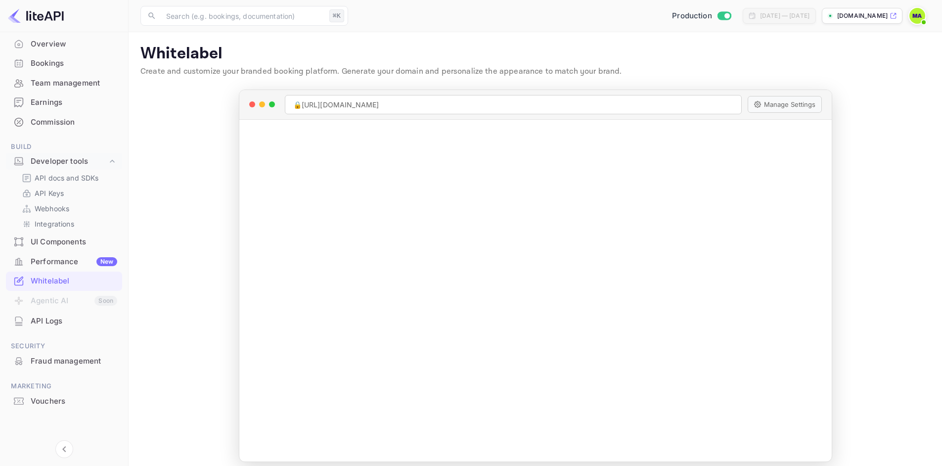
click at [66, 361] on div "Fraud management" at bounding box center [74, 360] width 86 height 11
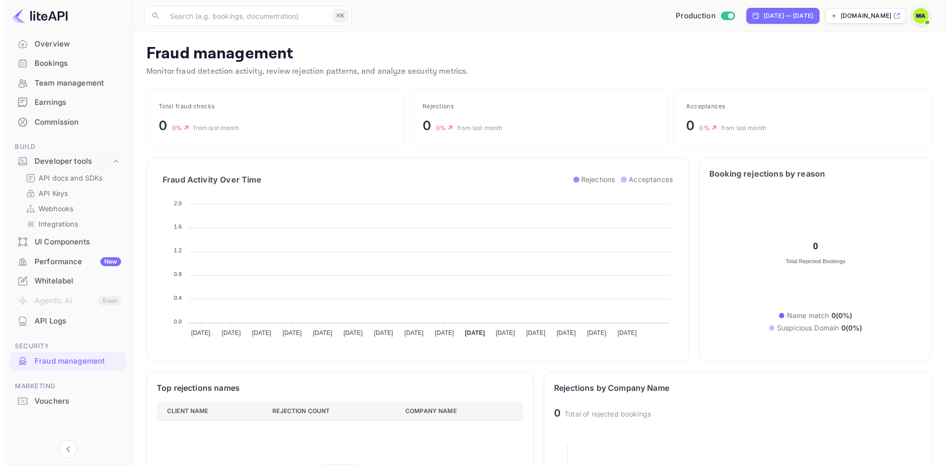
scroll to position [196, 360]
click at [50, 400] on div "Vouchers" at bounding box center [74, 400] width 86 height 11
